Goal: Information Seeking & Learning: Learn about a topic

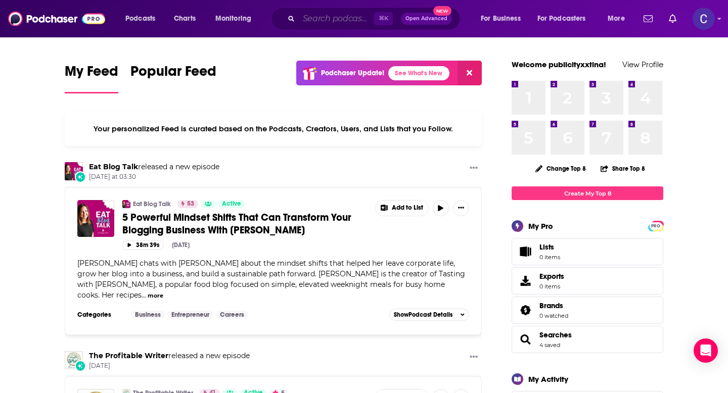
click at [313, 20] on input "Search podcasts, credits, & more..." at bounding box center [336, 19] width 75 height 16
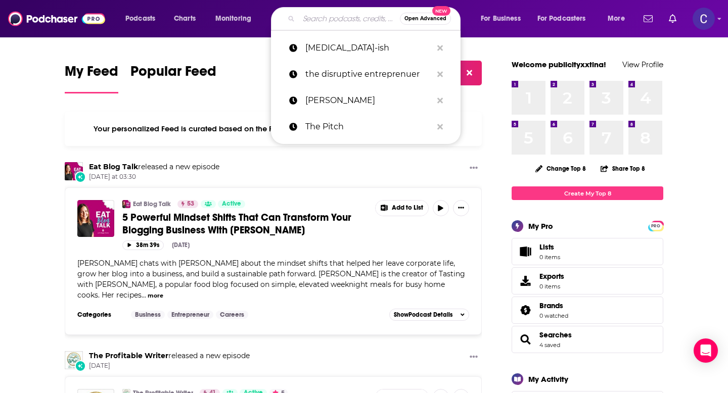
paste input "Hotel Investor"
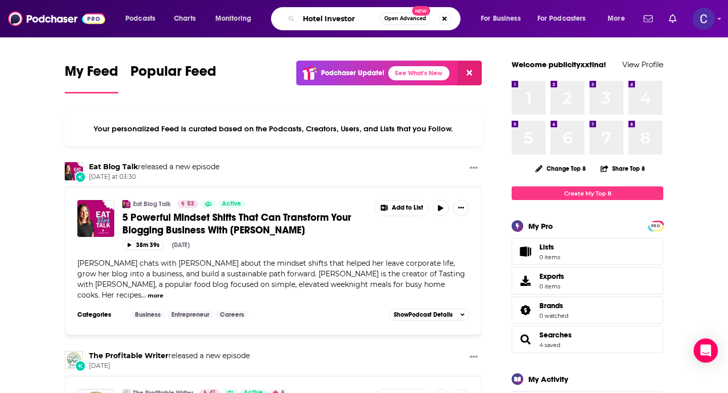
type input "Hotel Investor"
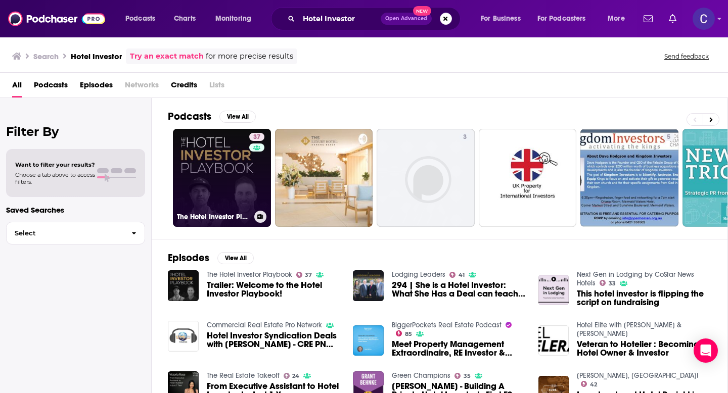
click at [210, 174] on link "37 The Hotel Investor Playbook" at bounding box center [222, 178] width 98 height 98
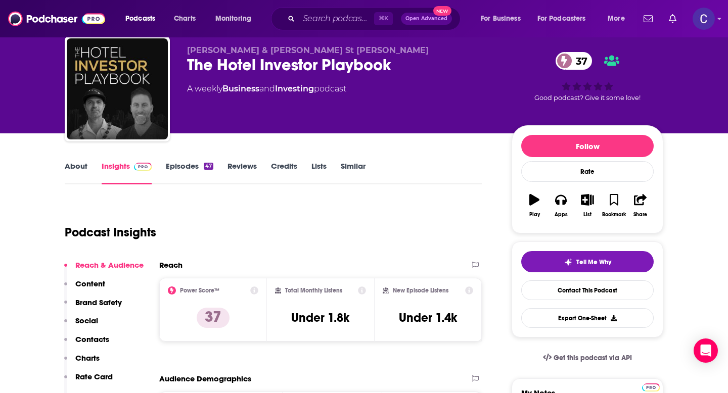
scroll to position [40, 0]
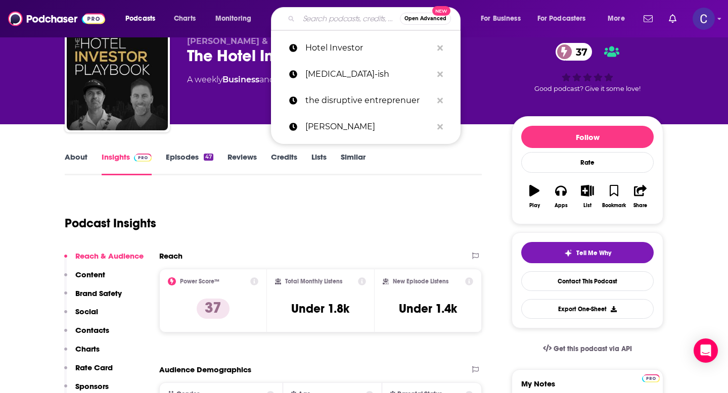
click at [315, 20] on input "Search podcasts, credits, & more..." at bounding box center [349, 19] width 101 height 16
paste input "Imperfect Marketing"
type input "Imperfect Marketing"
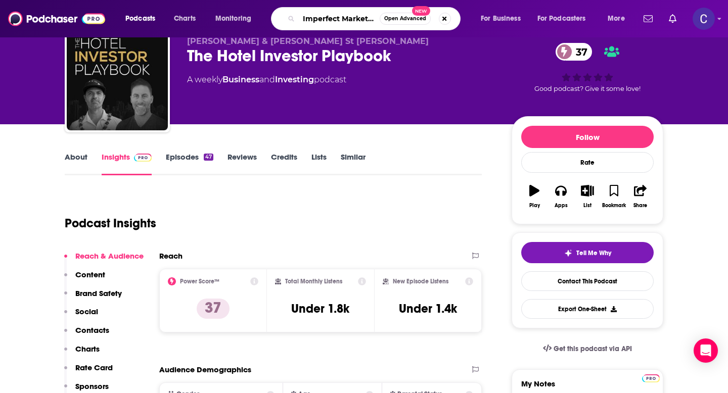
scroll to position [0, 5]
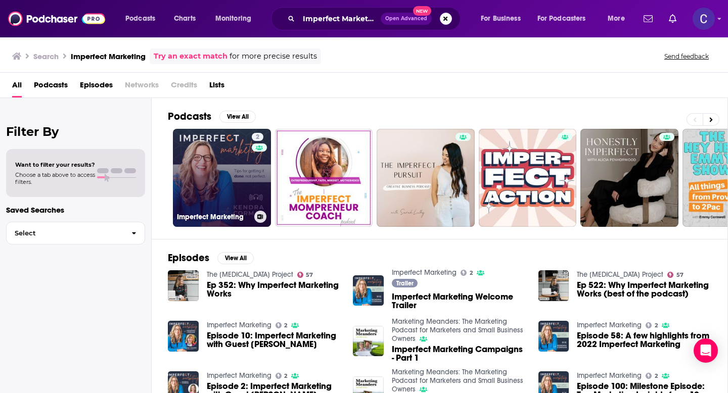
click at [249, 159] on link "2 Imperfect Marketing" at bounding box center [222, 178] width 98 height 98
